Goal: Communication & Community: Answer question/provide support

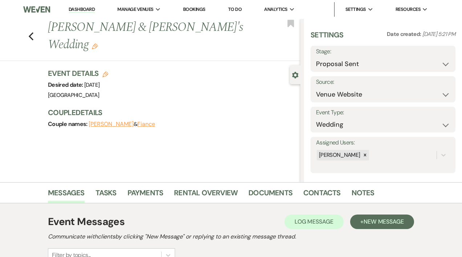
select select "6"
select select "5"
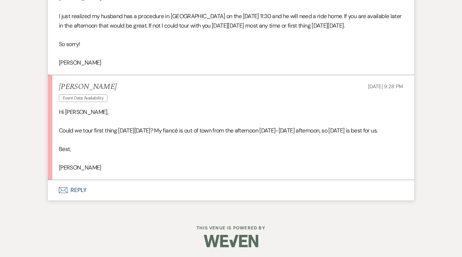
scroll to position [1605, 0]
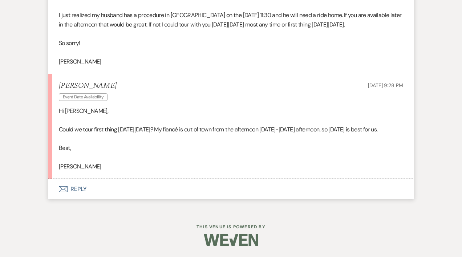
click at [81, 189] on button "Envelope Reply" at bounding box center [231, 189] width 366 height 20
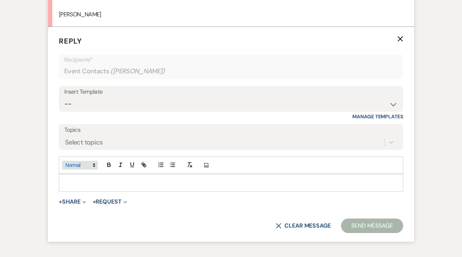
scroll to position [1731, 0]
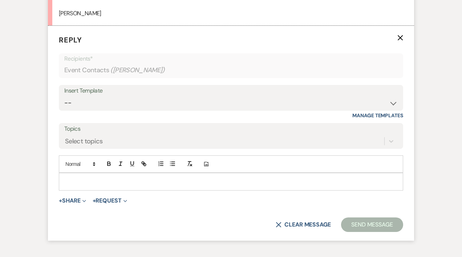
click at [81, 186] on p at bounding box center [231, 182] width 333 height 8
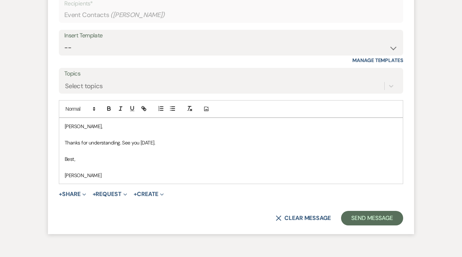
scroll to position [1857, 0]
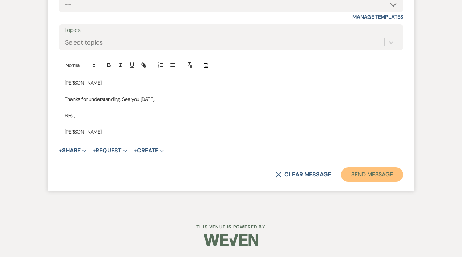
click at [355, 177] on button "Send Message" at bounding box center [372, 174] width 62 height 15
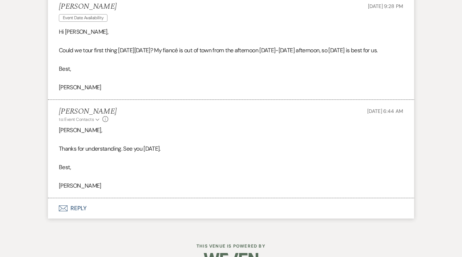
scroll to position [1659, 0]
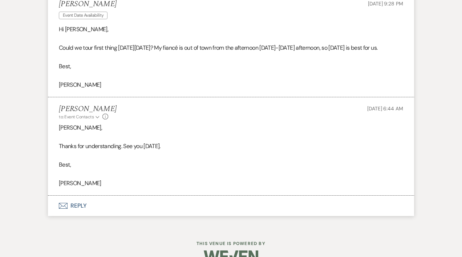
click at [205, 151] on p "Thanks for understanding. See you [DATE]." at bounding box center [231, 146] width 344 height 9
click at [194, 151] on p "Thanks for understanding. See you [DATE]." at bounding box center [231, 146] width 344 height 9
click at [156, 216] on button "Envelope Reply" at bounding box center [231, 206] width 366 height 20
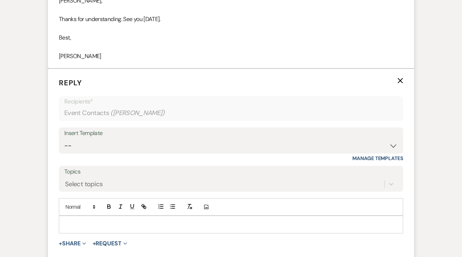
scroll to position [1794, 0]
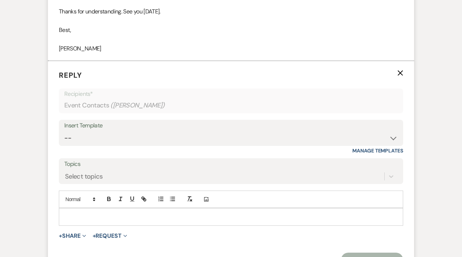
click at [96, 221] on p at bounding box center [231, 217] width 333 height 8
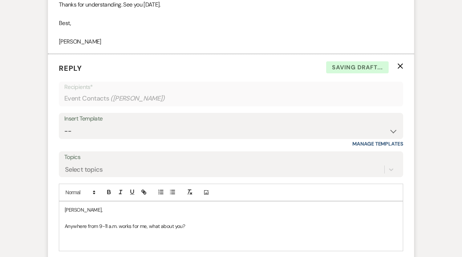
scroll to position [1817, 0]
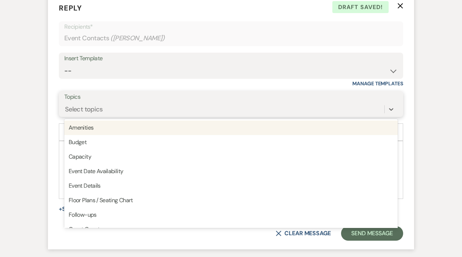
click at [122, 116] on div "option Amenities focused, 1 of 20. 20 results available. Use Up and Down to cho…" at bounding box center [230, 109] width 333 height 14
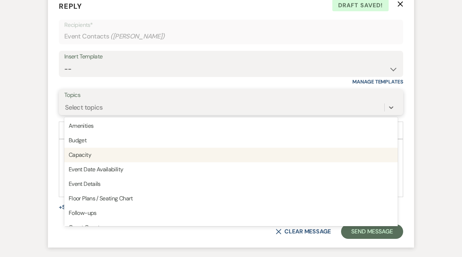
scroll to position [1863, 0]
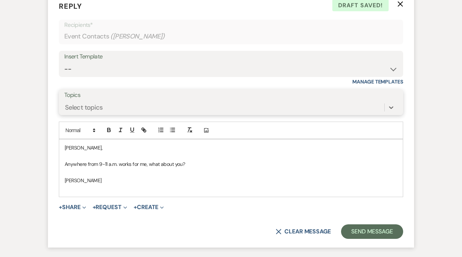
click at [105, 114] on div "Select topics" at bounding box center [224, 107] width 320 height 13
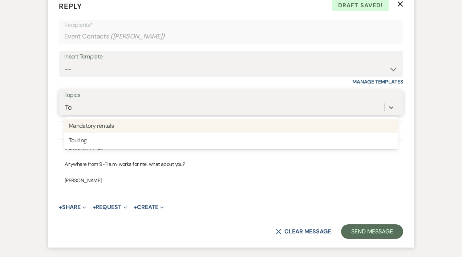
type input "Tou"
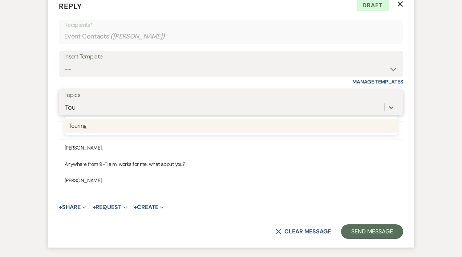
click at [100, 133] on div "Touring" at bounding box center [230, 126] width 333 height 15
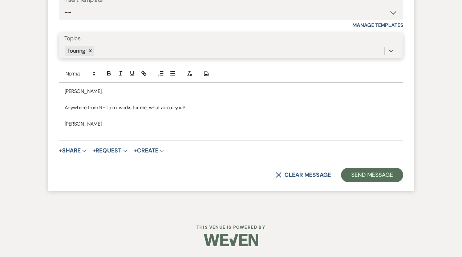
scroll to position [1947, 0]
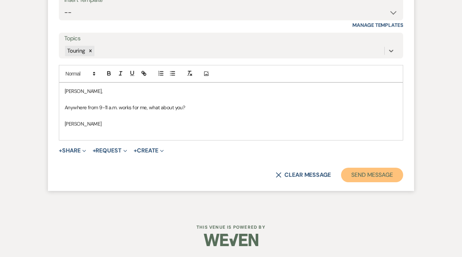
click at [392, 174] on button "Send Message" at bounding box center [372, 175] width 62 height 15
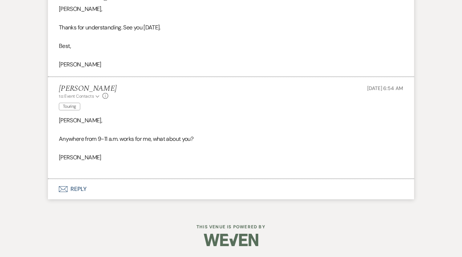
scroll to position [1806, 0]
